Goal: Task Accomplishment & Management: Use online tool/utility

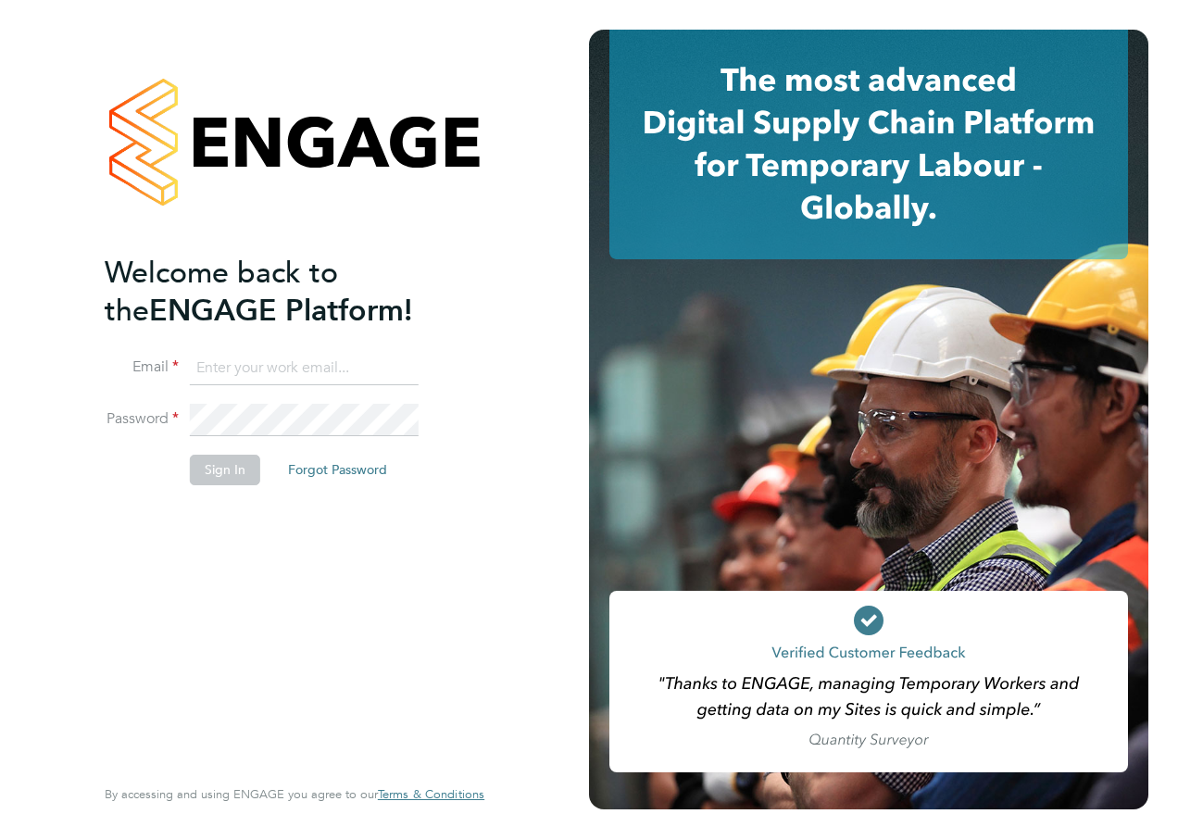
type input "[PERSON_NAME][EMAIL_ADDRESS][PERSON_NAME][DOMAIN_NAME]"
click at [231, 466] on button "Sign In" at bounding box center [225, 470] width 70 height 30
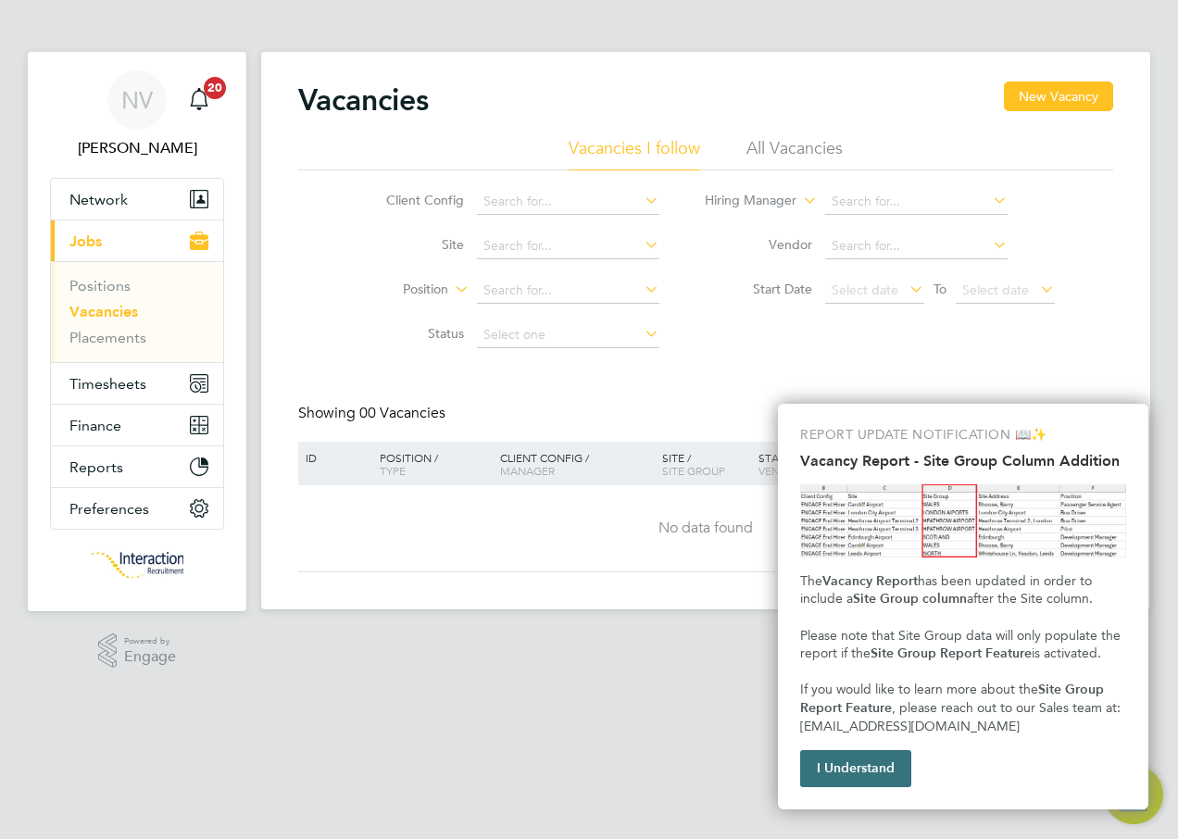
click at [902, 767] on button "I Understand" at bounding box center [855, 768] width 111 height 37
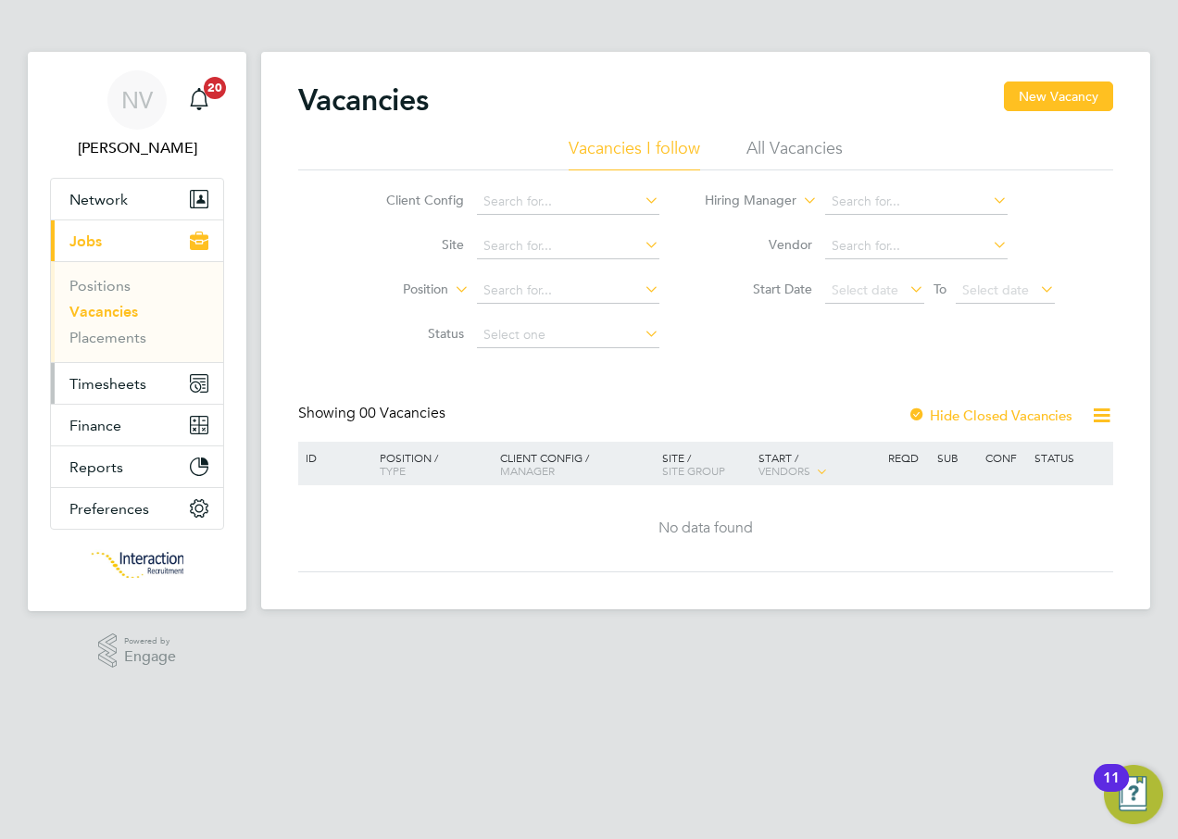
click at [102, 386] on span "Timesheets" at bounding box center [107, 384] width 77 height 18
click at [109, 388] on span "Timesheets" at bounding box center [107, 384] width 77 height 18
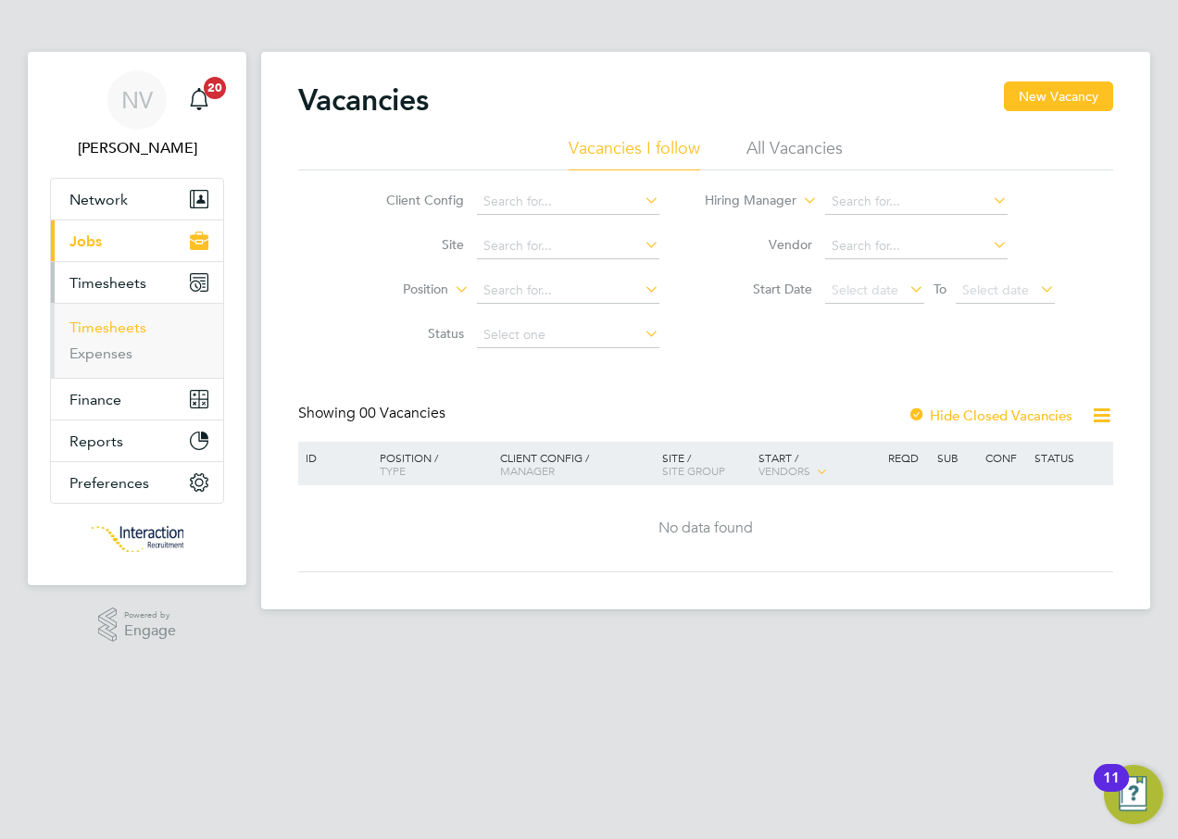
click at [108, 330] on link "Timesheets" at bounding box center [107, 328] width 77 height 18
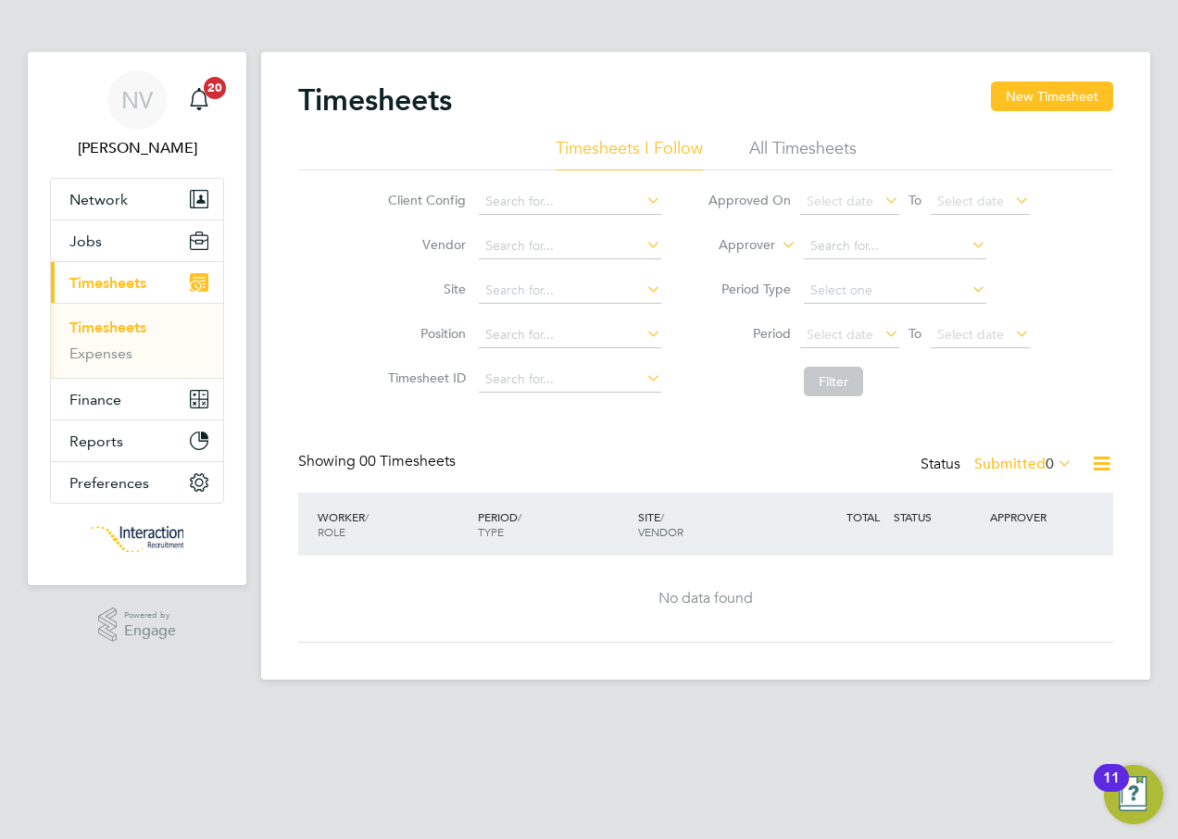
click at [1105, 459] on icon at bounding box center [1101, 463] width 23 height 23
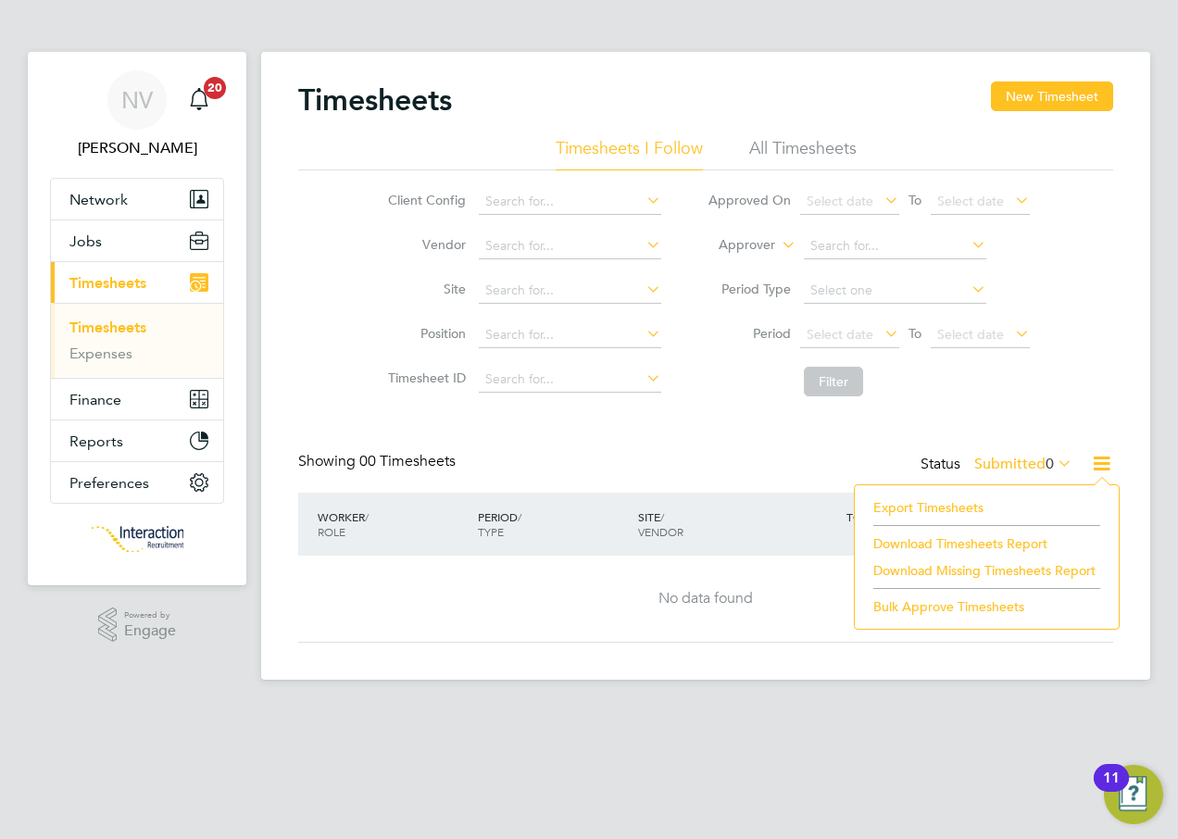
click at [923, 506] on li "Export Timesheets" at bounding box center [986, 507] width 245 height 26
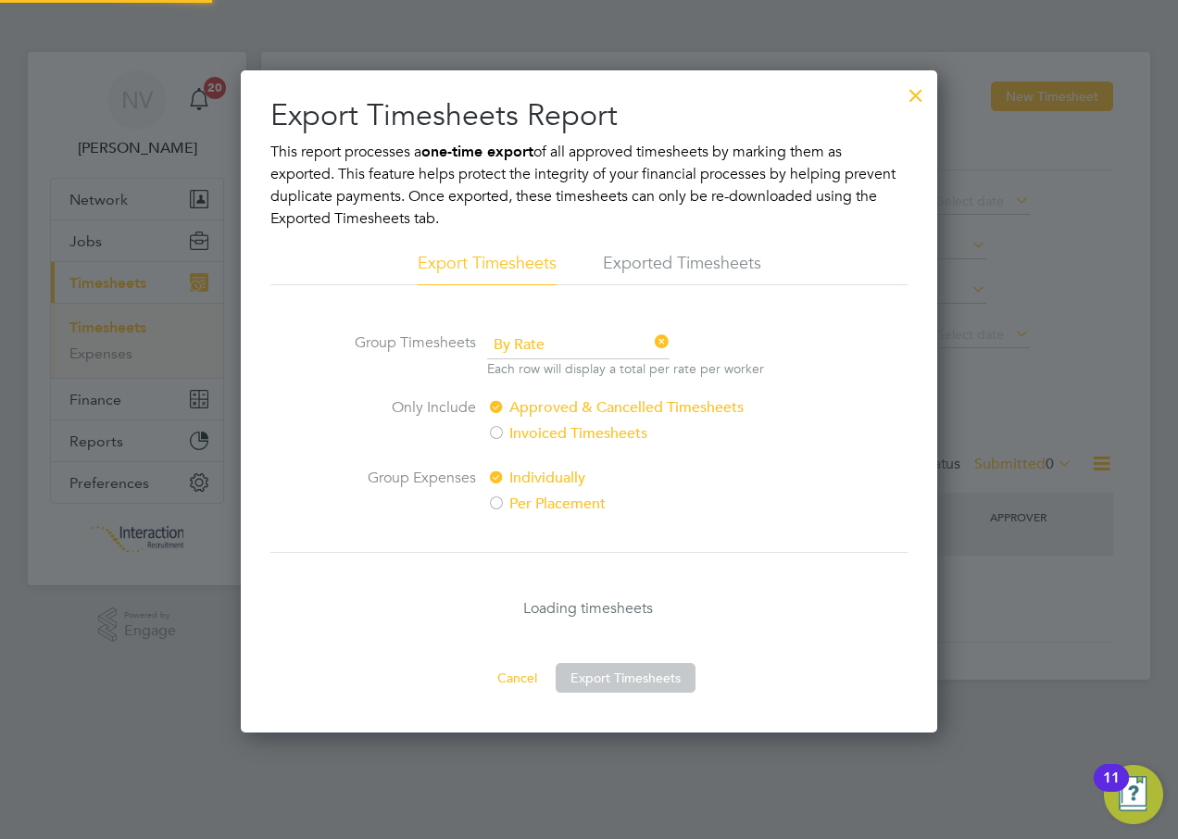
scroll to position [9, 9]
click at [624, 682] on button "Export Timesheets" at bounding box center [626, 678] width 140 height 30
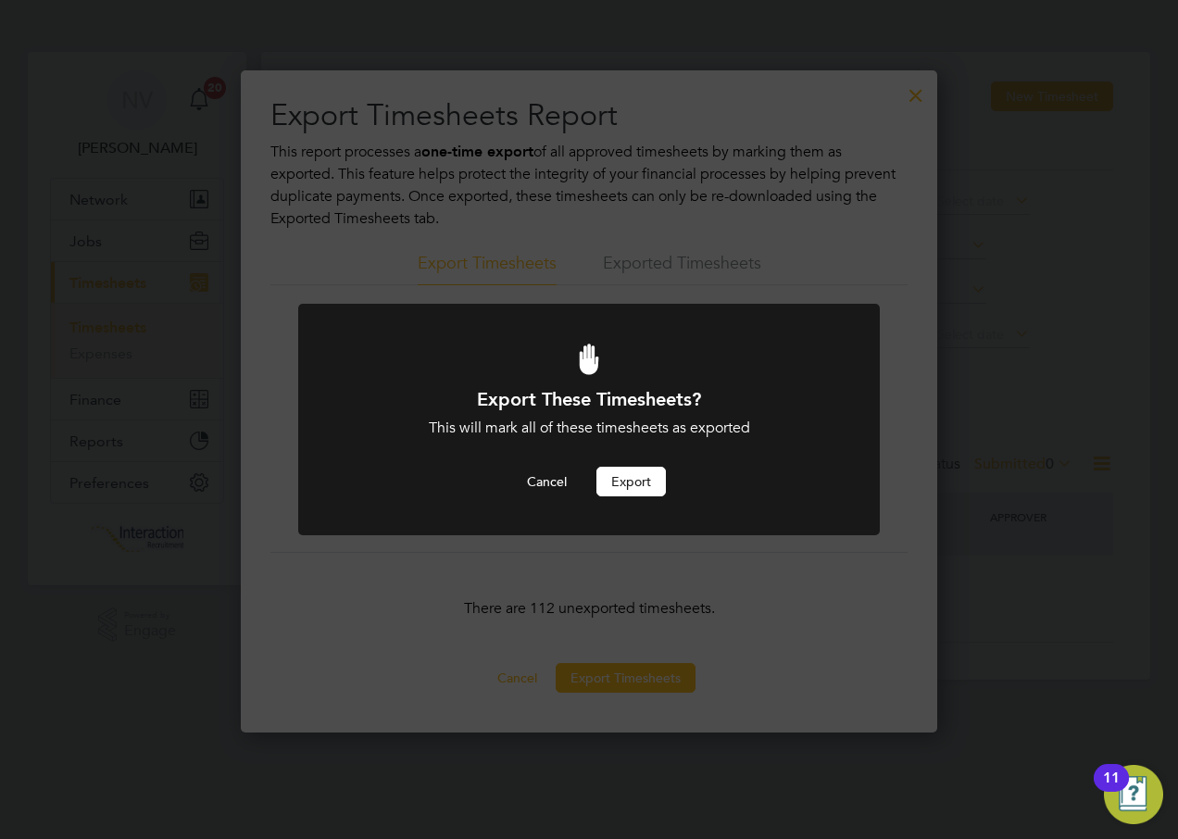
click at [635, 484] on button "Export" at bounding box center [630, 482] width 69 height 30
